Goal: Navigation & Orientation: Find specific page/section

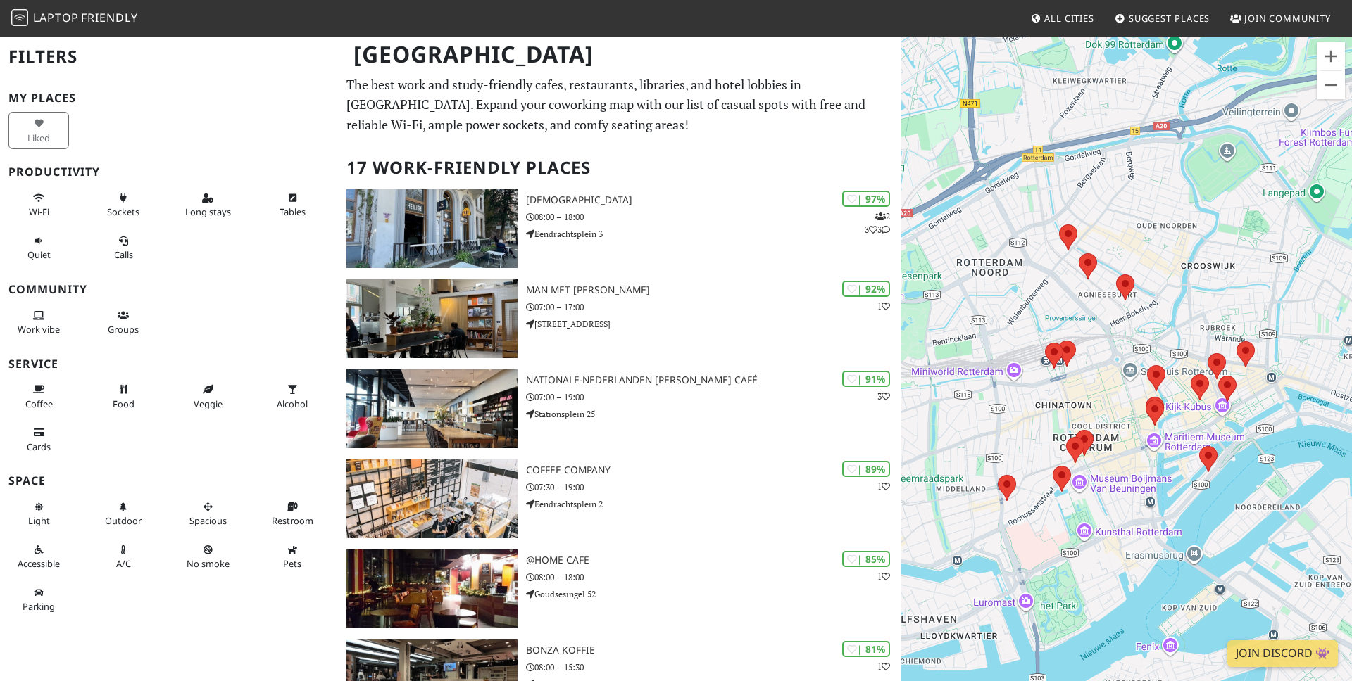
click at [1105, 394] on div "To navigate, press the arrow keys." at bounding box center [1126, 375] width 451 height 681
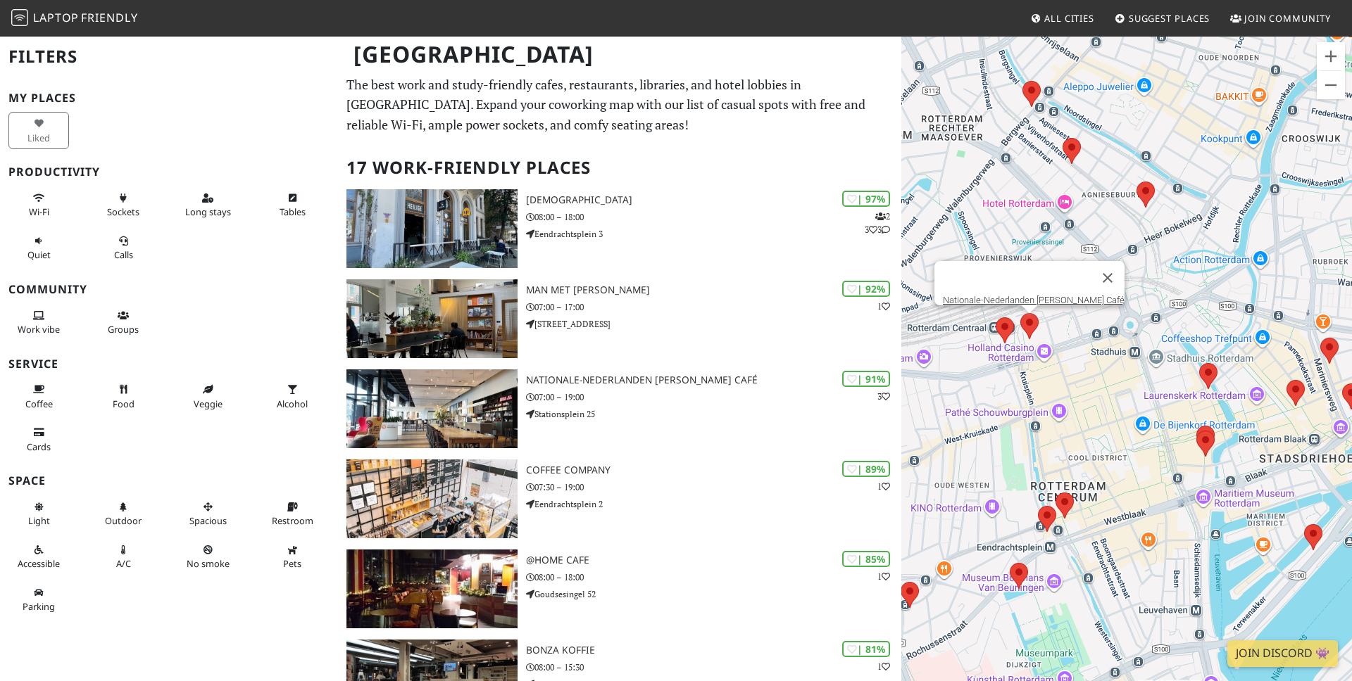
click at [1020, 313] on area at bounding box center [1020, 313] width 0 height 0
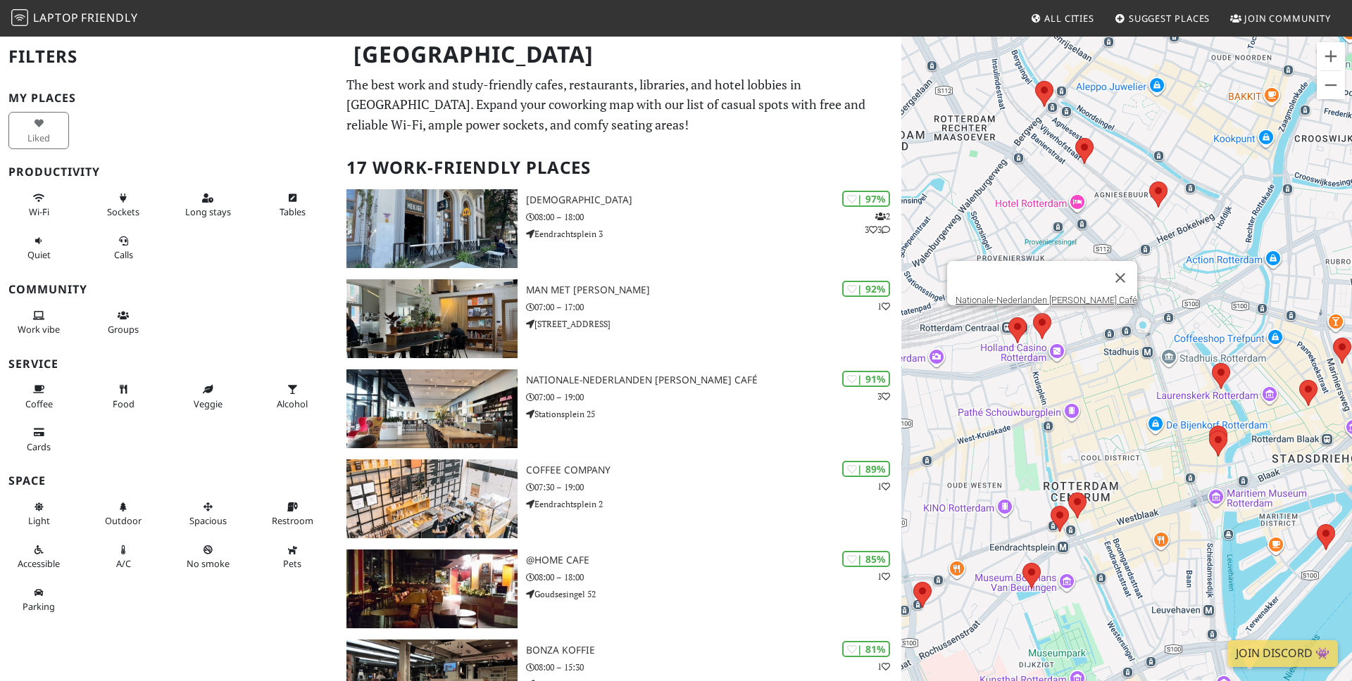
click at [1000, 326] on div "To navigate, press the arrow keys. Nationale-Nederlanden Douwe Egberts Café" at bounding box center [1126, 375] width 451 height 681
click at [1043, 295] on link "Nationale-Nederlanden Douwe Egberts Café" at bounding box center [1046, 300] width 182 height 11
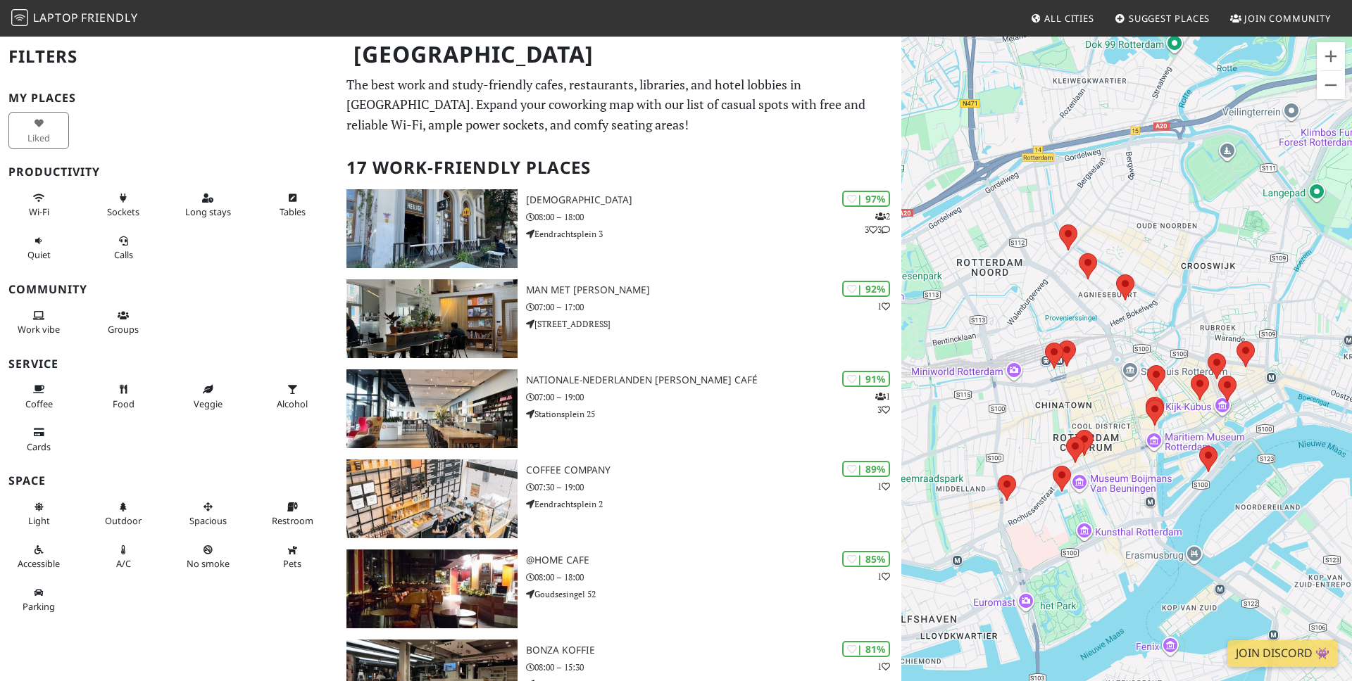
click at [1118, 405] on div "To navigate, press the arrow keys." at bounding box center [1126, 375] width 451 height 681
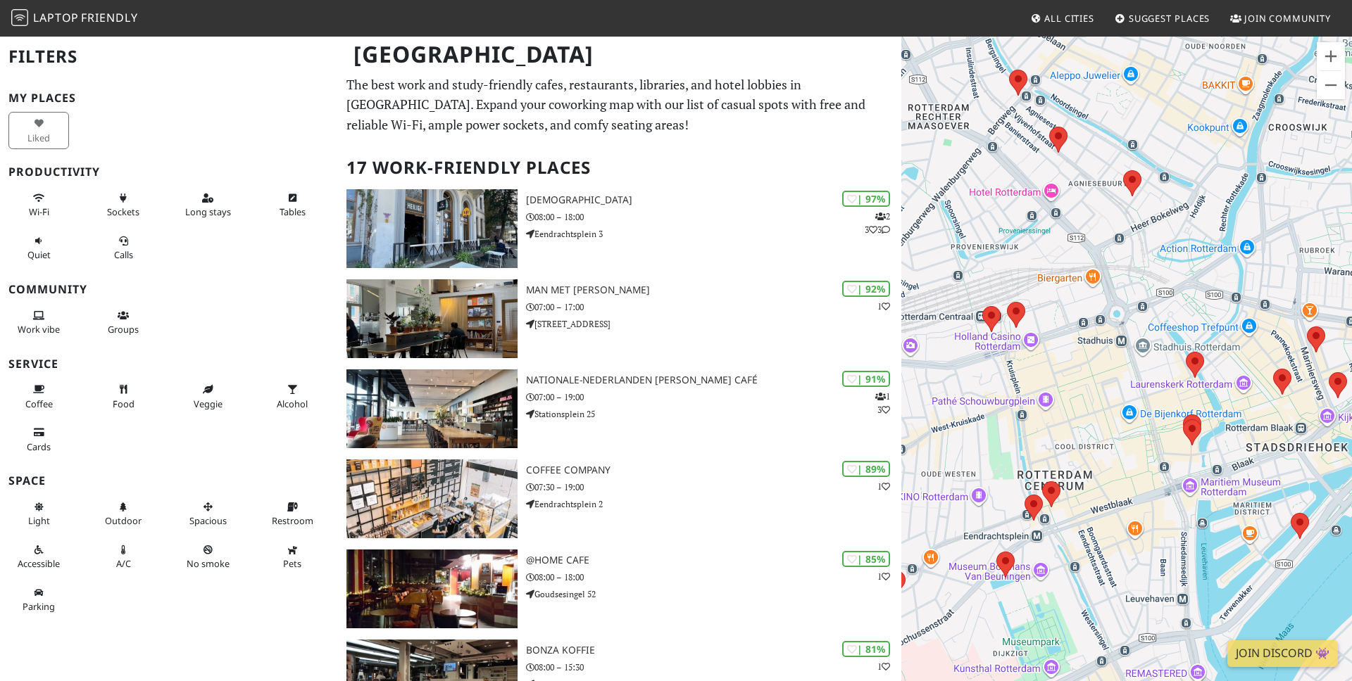
click at [1057, 388] on div "To navigate, press the arrow keys." at bounding box center [1126, 375] width 451 height 681
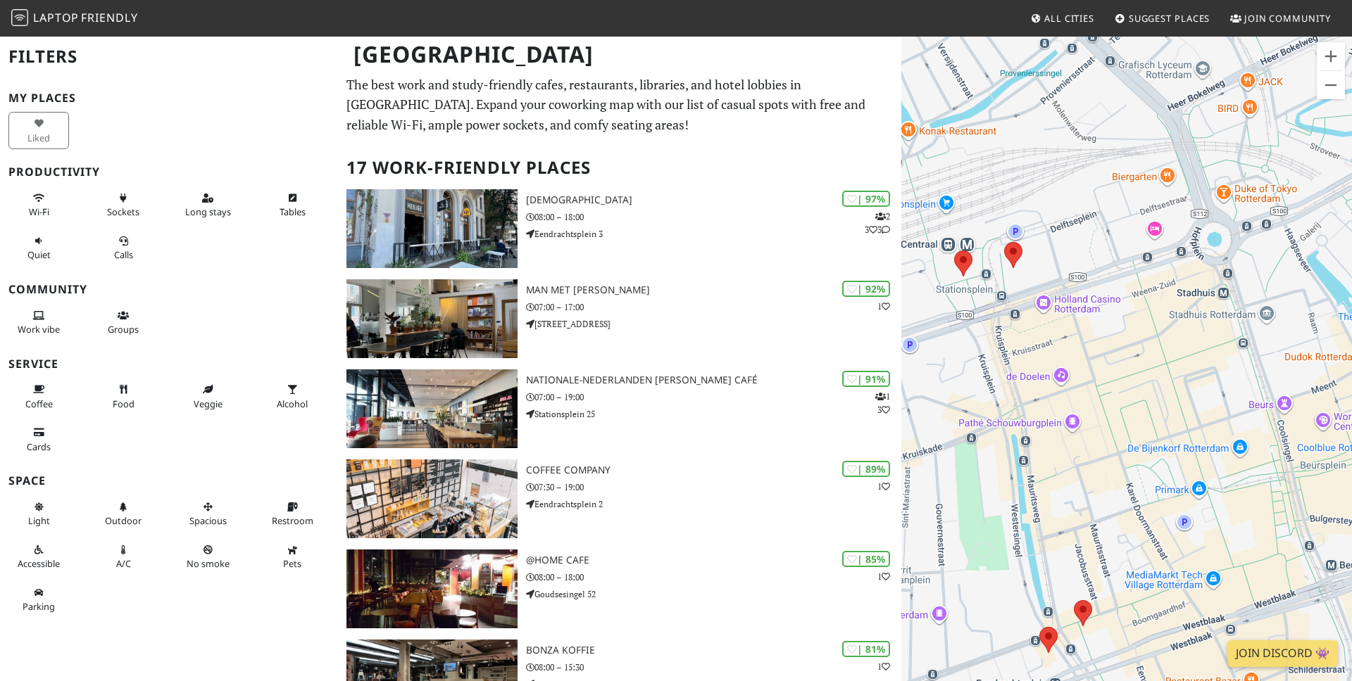
drag, startPoint x: 1044, startPoint y: 463, endPoint x: 1112, endPoint y: 463, distance: 67.6
click at [1112, 463] on div "To navigate, press the arrow keys." at bounding box center [1126, 375] width 451 height 681
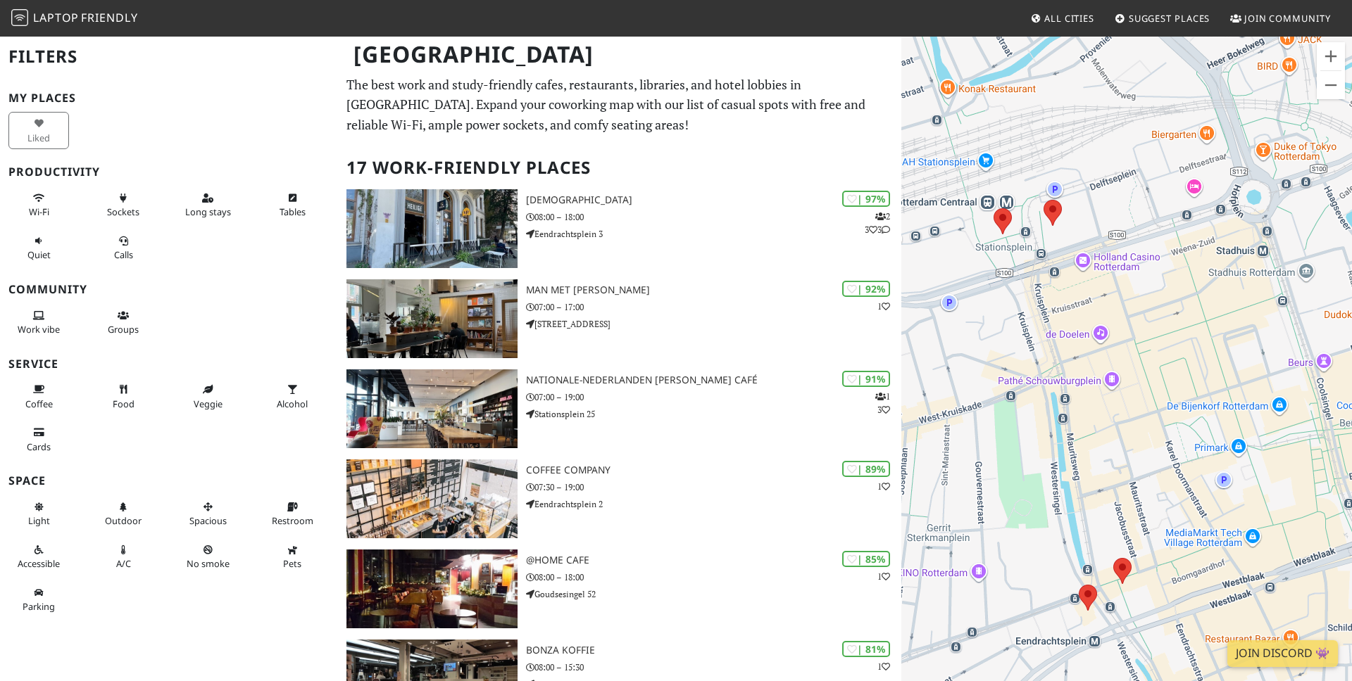
drag, startPoint x: 1169, startPoint y: 415, endPoint x: 1147, endPoint y: 339, distance: 79.8
click at [1147, 339] on div "To navigate, press the arrow keys." at bounding box center [1126, 375] width 451 height 681
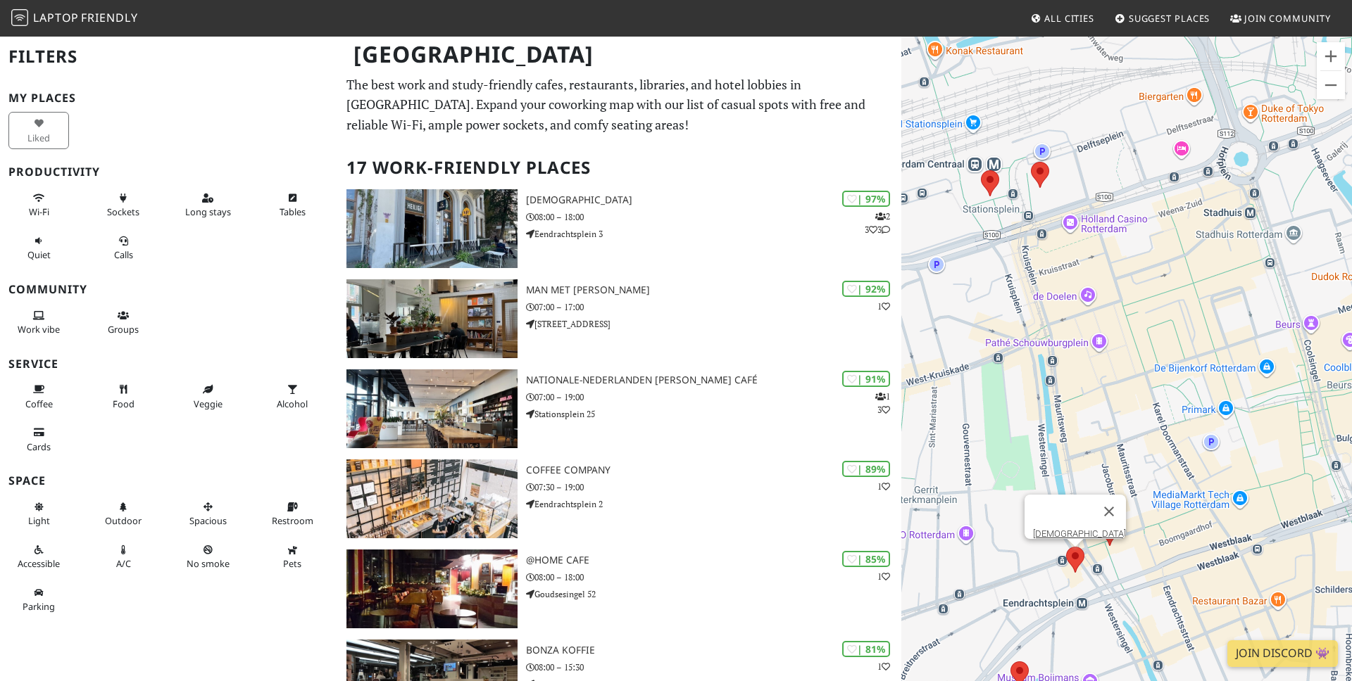
click at [1066, 547] on area at bounding box center [1066, 547] width 0 height 0
click at [1072, 529] on link "Heilige Boontjes" at bounding box center [1079, 534] width 93 height 11
click at [1154, 527] on div "To navigate, press the arrow keys. Heilige Boontjes" at bounding box center [1126, 375] width 451 height 681
click at [1113, 550] on div "To navigate, press the arrow keys. Heilige Boontjes" at bounding box center [1126, 375] width 451 height 681
click at [1100, 520] on area at bounding box center [1100, 520] width 0 height 0
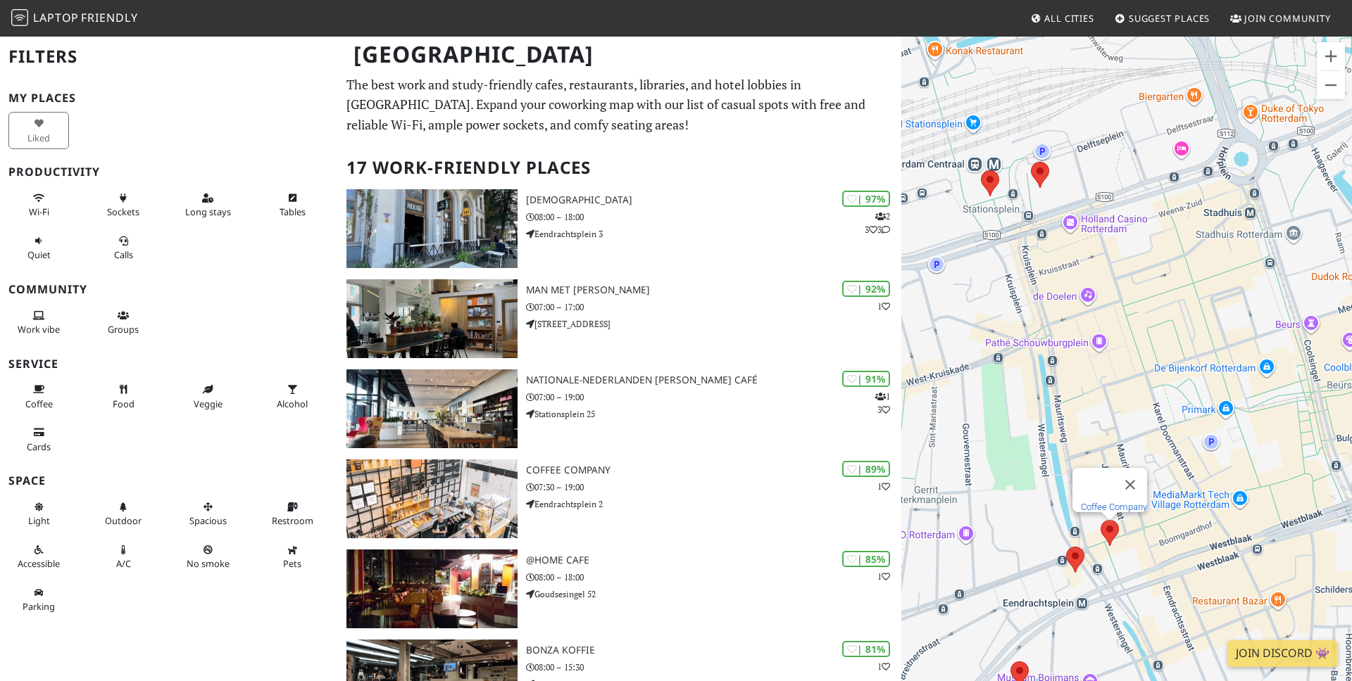
click at [1114, 502] on link "Coffee Company" at bounding box center [1114, 507] width 66 height 11
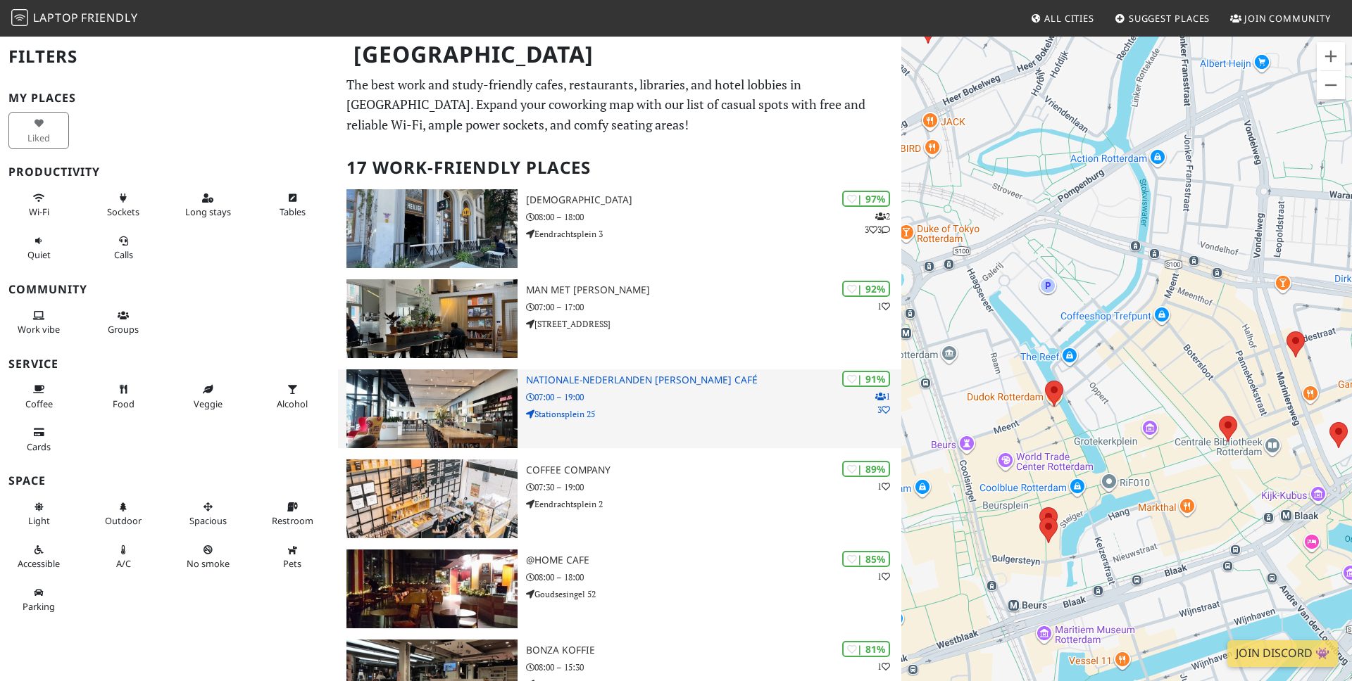
drag, startPoint x: 1218, startPoint y: 320, endPoint x: 800, endPoint y: 441, distance: 435.2
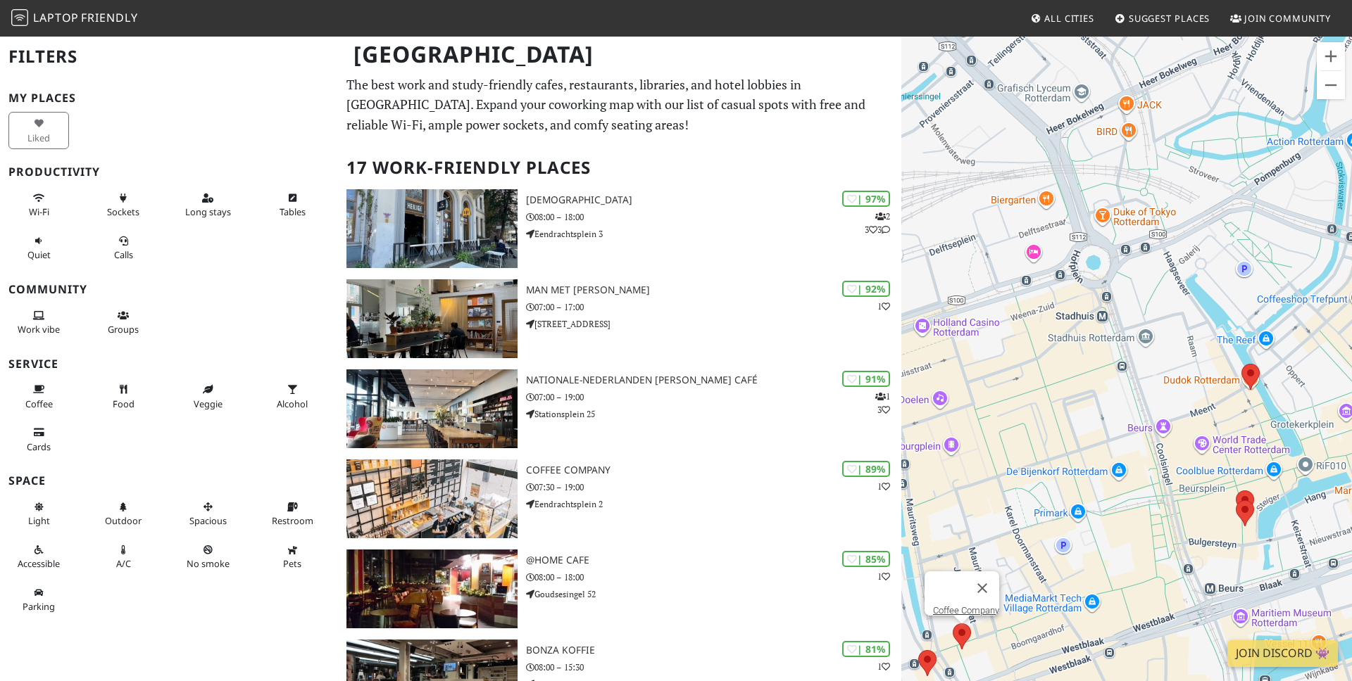
drag, startPoint x: 1341, startPoint y: 449, endPoint x: 1197, endPoint y: 432, distance: 145.3
click at [1197, 432] on div "To navigate, press the arrow keys. Coffee Company" at bounding box center [1126, 375] width 451 height 681
click at [1241, 364] on area at bounding box center [1241, 364] width 0 height 0
click at [1250, 346] on link "Dudok" at bounding box center [1250, 351] width 25 height 11
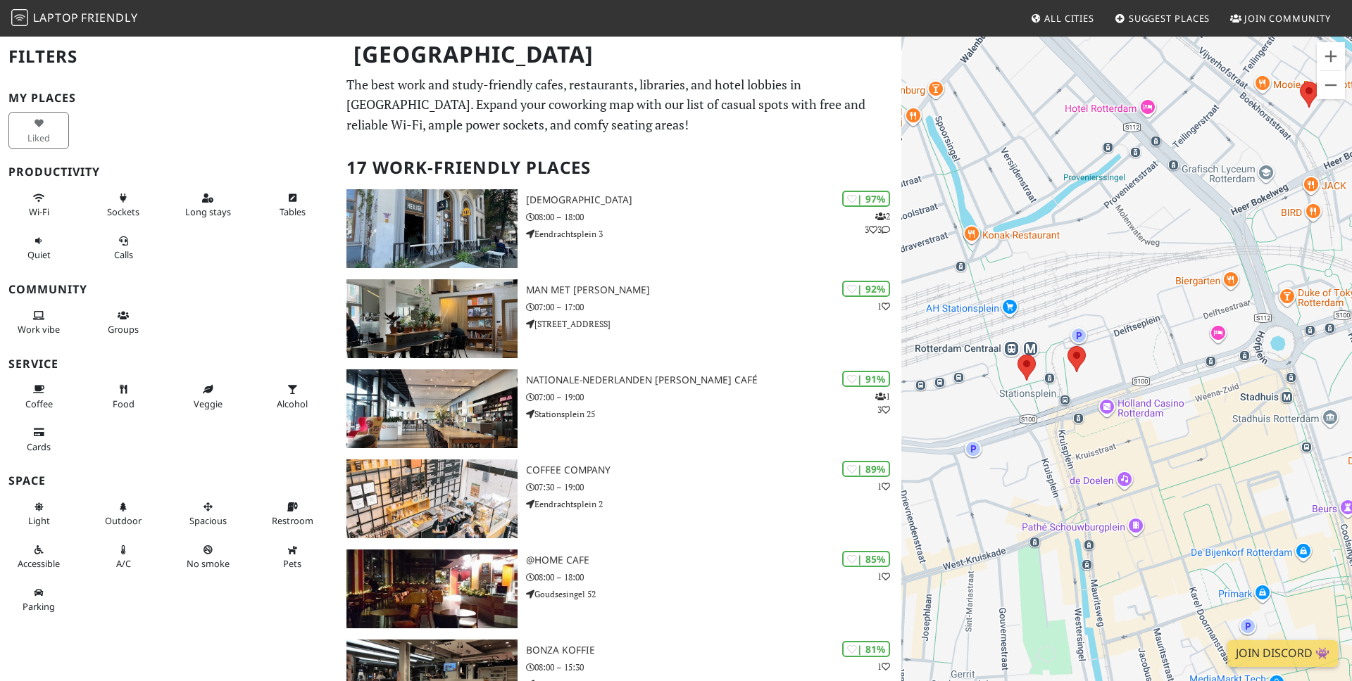
drag, startPoint x: 1062, startPoint y: 363, endPoint x: 1260, endPoint y: 452, distance: 217.4
click at [1260, 452] on div "To navigate, press the arrow keys. Dudok" at bounding box center [1126, 375] width 451 height 681
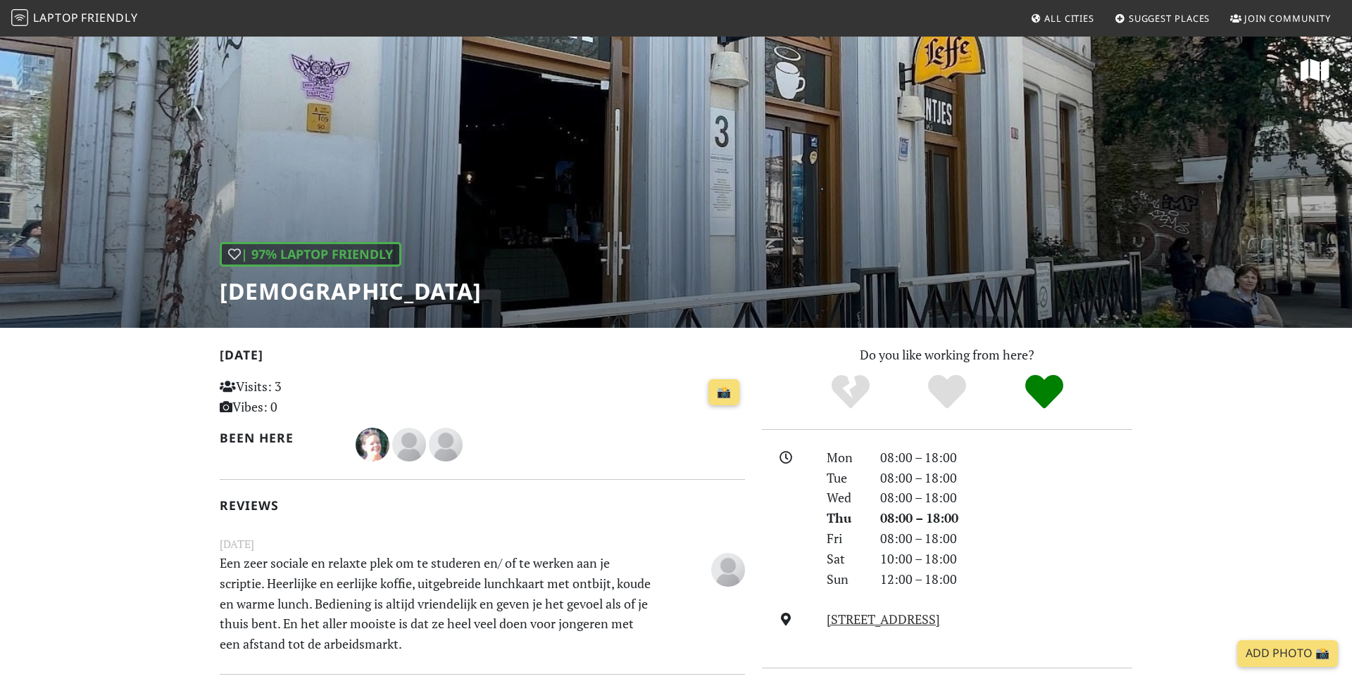
click at [641, 262] on div "| 97% Laptop Friendly Heilige Boontjes" at bounding box center [676, 181] width 1352 height 293
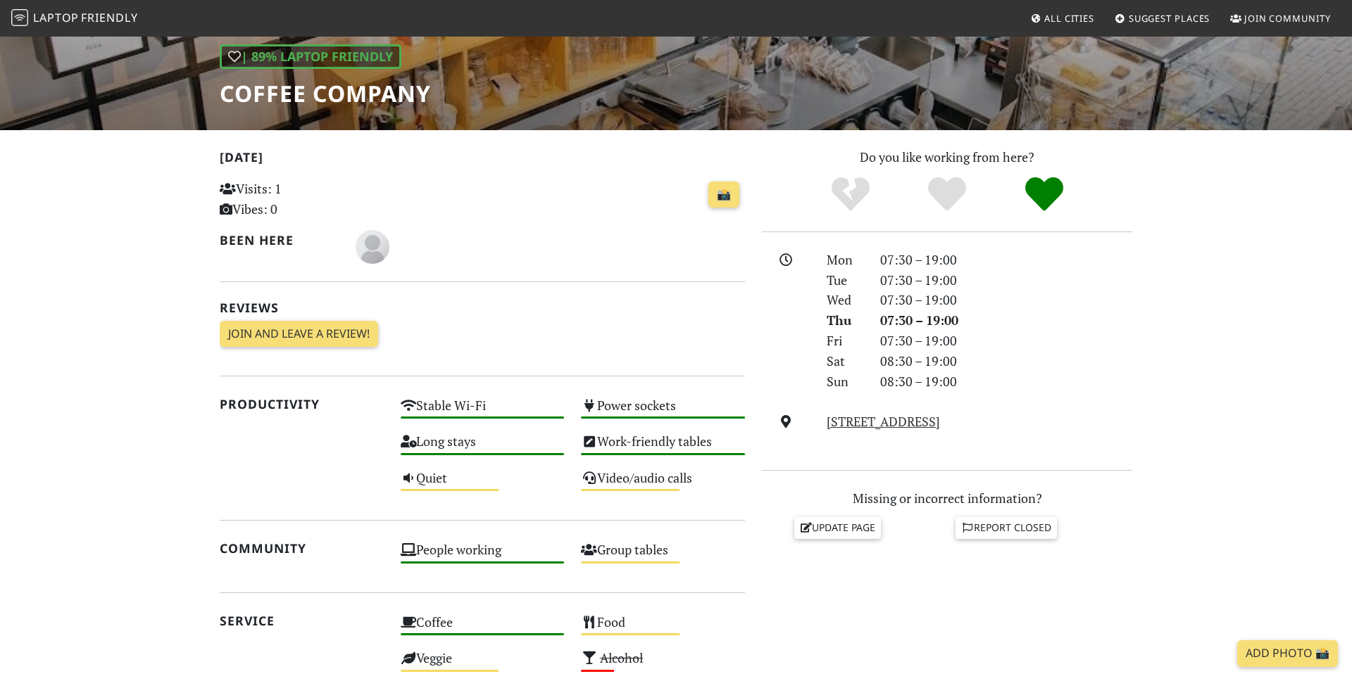
scroll to position [196, 0]
